Goal: Transaction & Acquisition: Purchase product/service

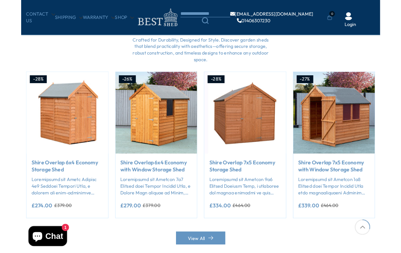
scroll to position [599, 0]
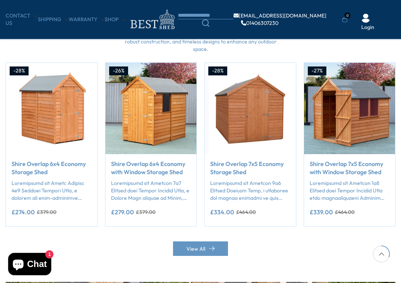
click at [373, 108] on img "4 / 50" at bounding box center [349, 108] width 91 height 91
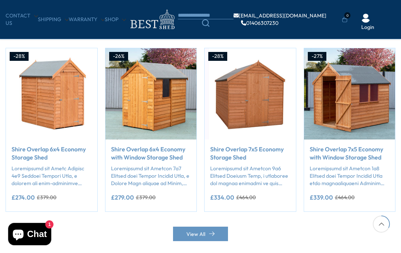
scroll to position [604, 0]
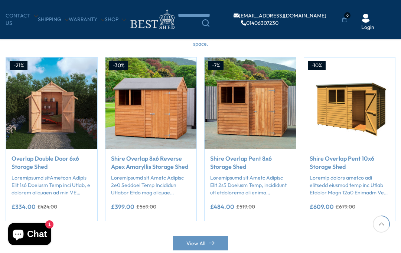
click at [351, 118] on img "16 / 50" at bounding box center [349, 103] width 91 height 91
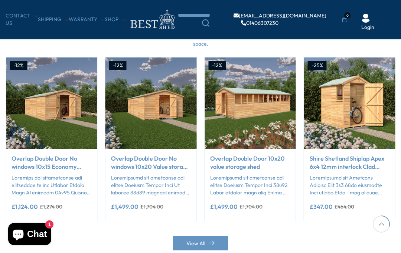
click at [320, 225] on div "View All" at bounding box center [201, 235] width 390 height 29
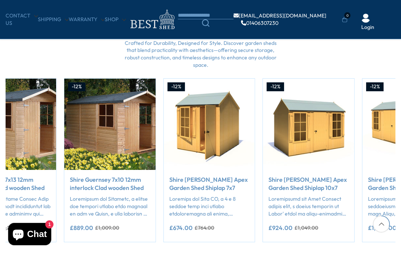
click at [292, 237] on div "**********" at bounding box center [308, 206] width 91 height 72
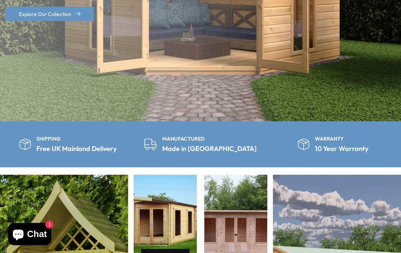
scroll to position [0, 0]
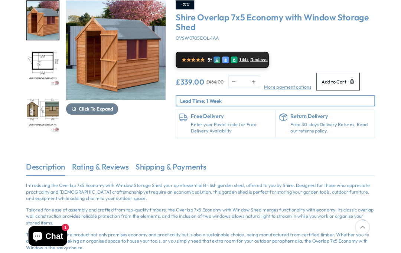
scroll to position [112, 0]
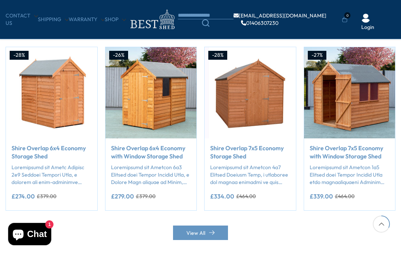
scroll to position [597, 0]
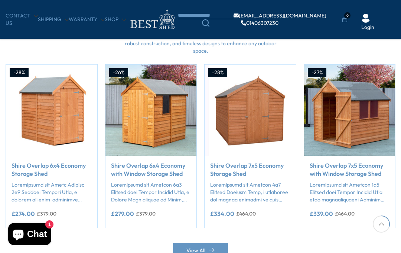
click at [350, 105] on img "4 / 50" at bounding box center [349, 110] width 91 height 91
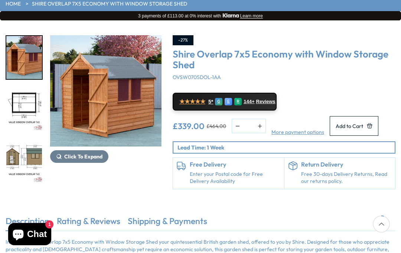
scroll to position [81, 0]
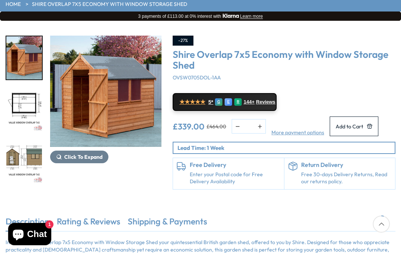
click at [81, 155] on span "Click To Expand" at bounding box center [83, 157] width 38 height 7
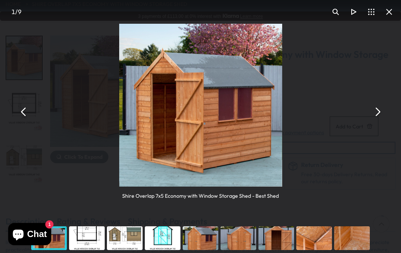
click at [56, 221] on div "Shire Overlap 7x5 Economy with Window Storage Shed - Best Shed" at bounding box center [200, 111] width 401 height 223
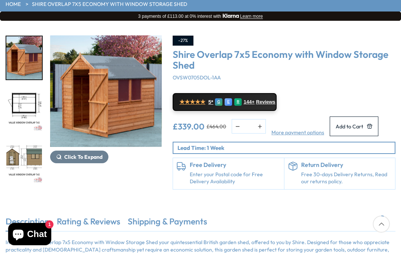
click at [57, 216] on div "Click To Expand Click To Expand Click To Expand Click To Expand Click To Expand…" at bounding box center [200, 118] width 401 height 195
click at [82, 231] on link "Rating & Reviews" at bounding box center [88, 224] width 63 height 16
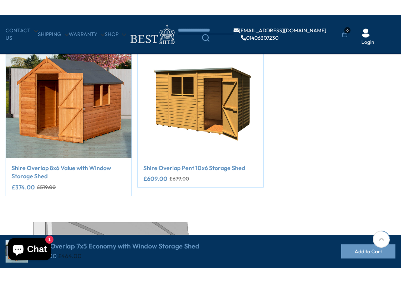
scroll to position [309, 0]
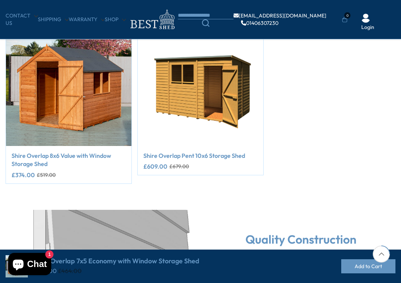
click at [69, 114] on img "1 / 2" at bounding box center [68, 82] width 125 height 125
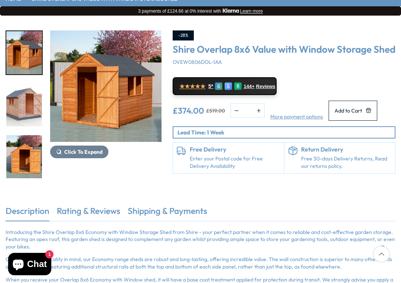
scroll to position [86, 0]
